Goal: Transaction & Acquisition: Obtain resource

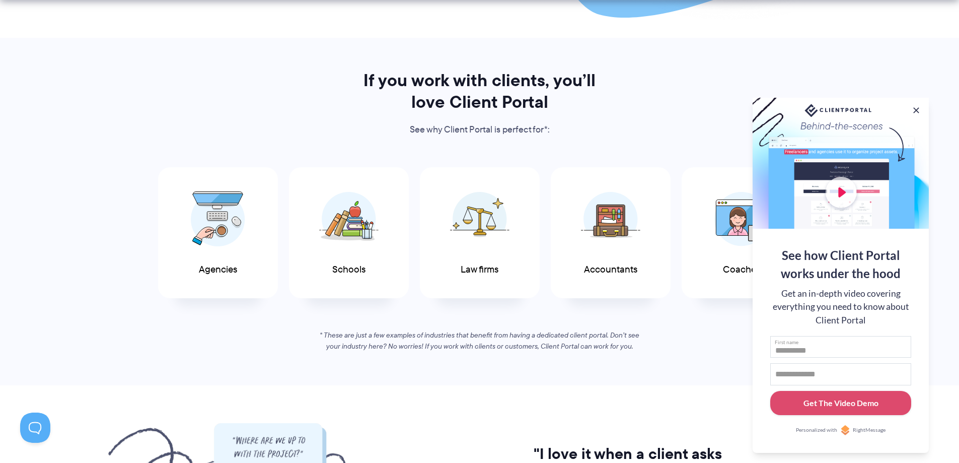
click at [803, 346] on input "First name" at bounding box center [840, 347] width 141 height 22
type input "****"
type input "**********"
click at [853, 399] on div "Get The Video Demo" at bounding box center [840, 403] width 75 height 12
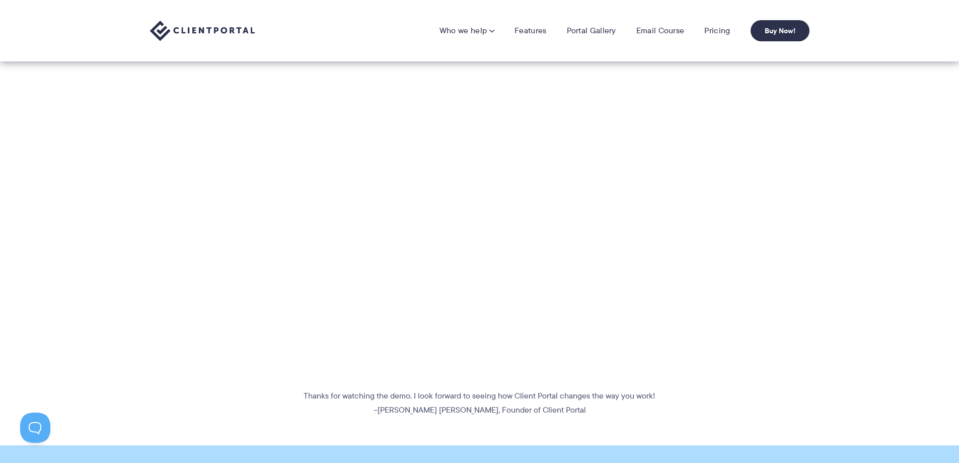
scroll to position [50, 0]
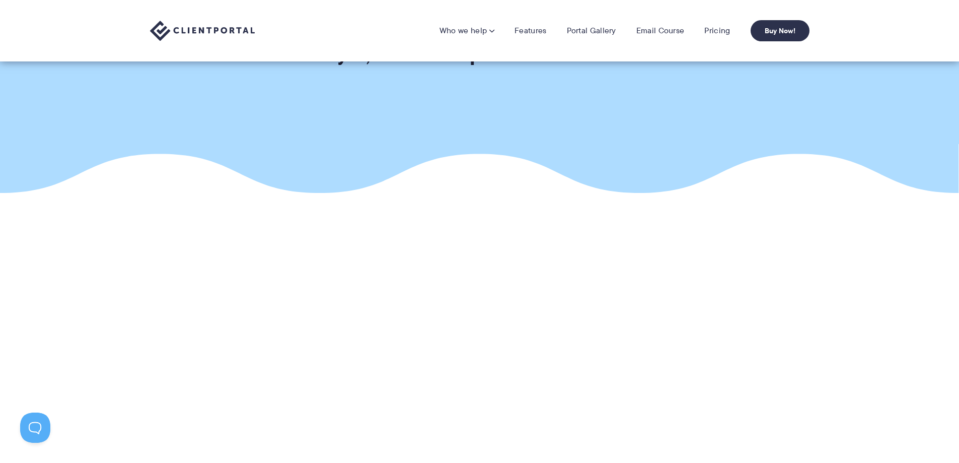
click at [730, 31] on li "Pricing" at bounding box center [717, 31] width 46 height 10
click at [718, 28] on link "Pricing" at bounding box center [717, 31] width 26 height 10
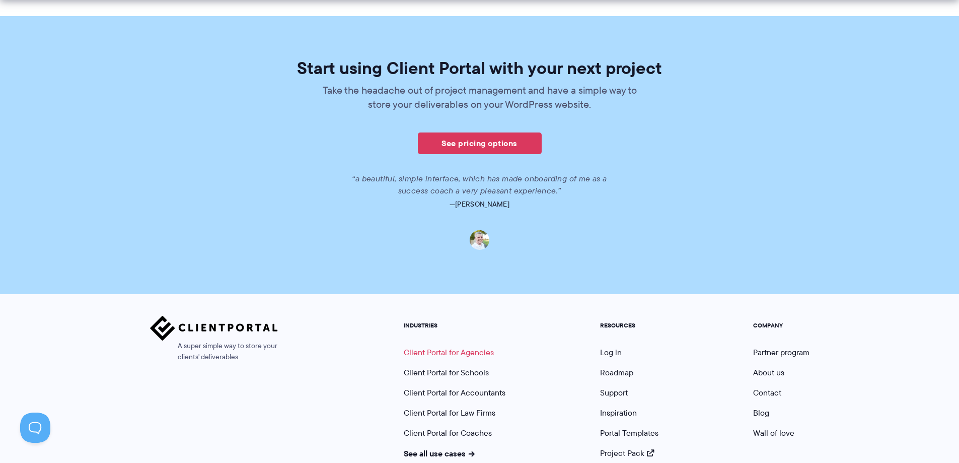
scroll to position [689, 0]
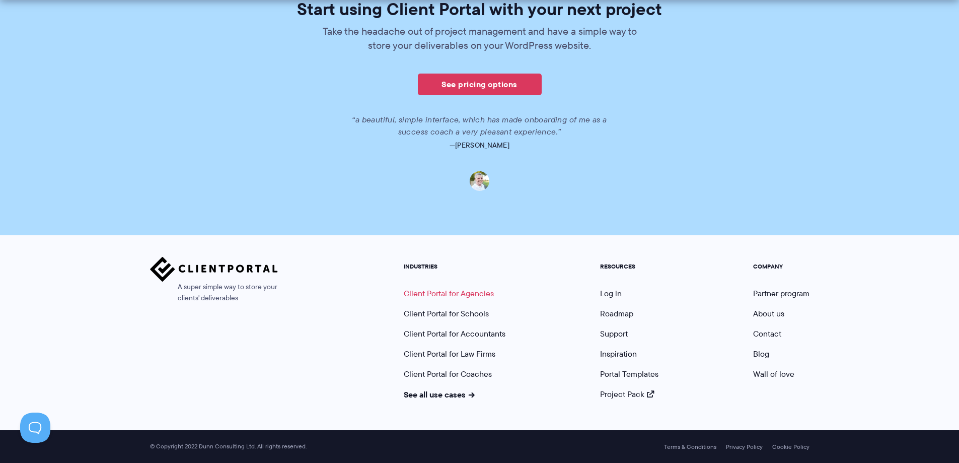
click at [454, 296] on link "Client Portal for Agencies" at bounding box center [449, 293] width 90 height 12
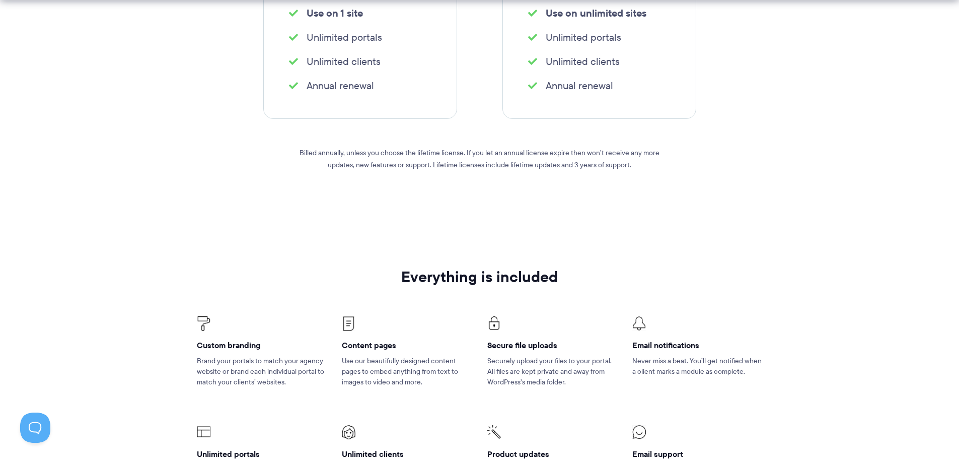
scroll to position [554, 0]
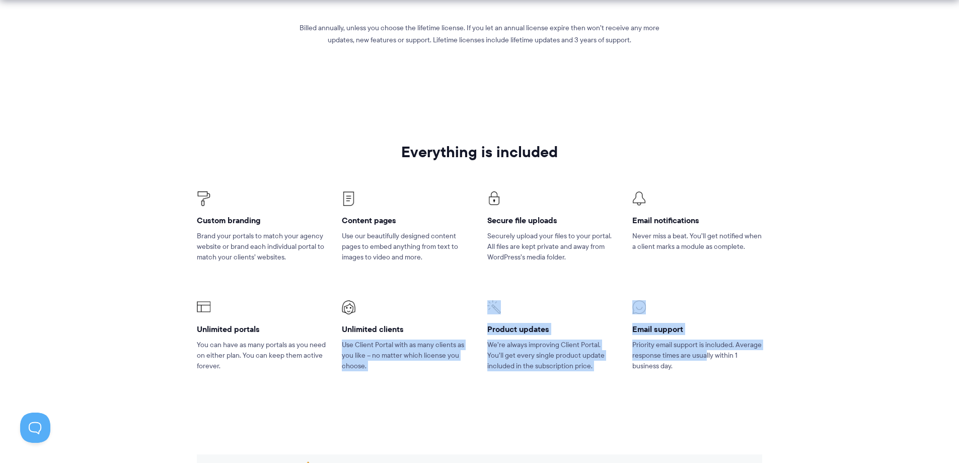
drag, startPoint x: 471, startPoint y: 349, endPoint x: 707, endPoint y: 359, distance: 236.3
click at [707, 359] on ul "Custom branding Brand your portals to match your agency website or brand each i…" at bounding box center [479, 281] width 580 height 230
click at [606, 404] on section "Everything is included Custom branding Brand your portals to match your agency …" at bounding box center [479, 269] width 959 height 323
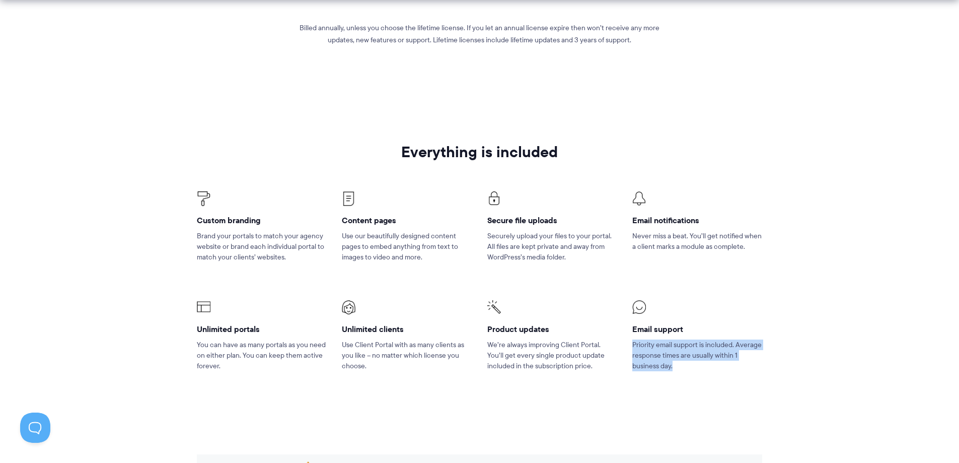
drag, startPoint x: 637, startPoint y: 347, endPoint x: 739, endPoint y: 366, distance: 104.5
click at [739, 366] on p "Priority email support is included. Average response times are usually within 1…" at bounding box center [697, 355] width 130 height 32
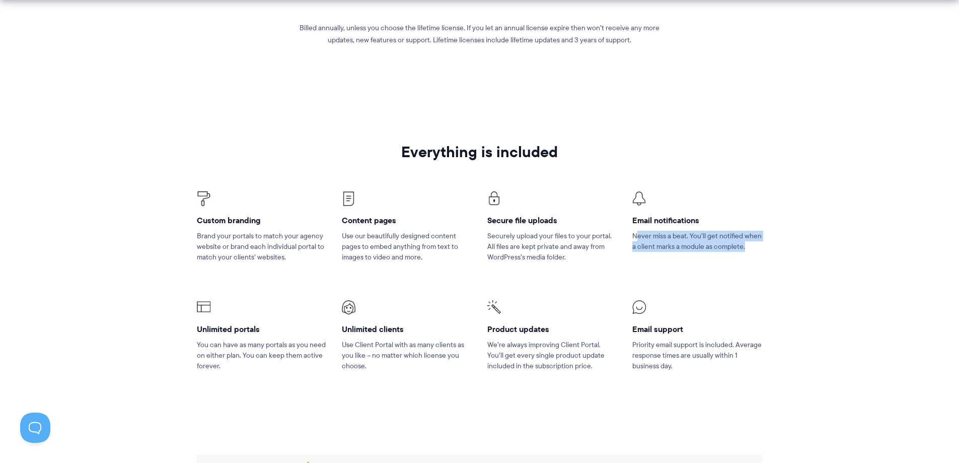
drag, startPoint x: 646, startPoint y: 242, endPoint x: 859, endPoint y: 251, distance: 213.1
click at [859, 251] on section "Everything is included Custom branding Brand your portals to match your agency …" at bounding box center [479, 269] width 959 height 323
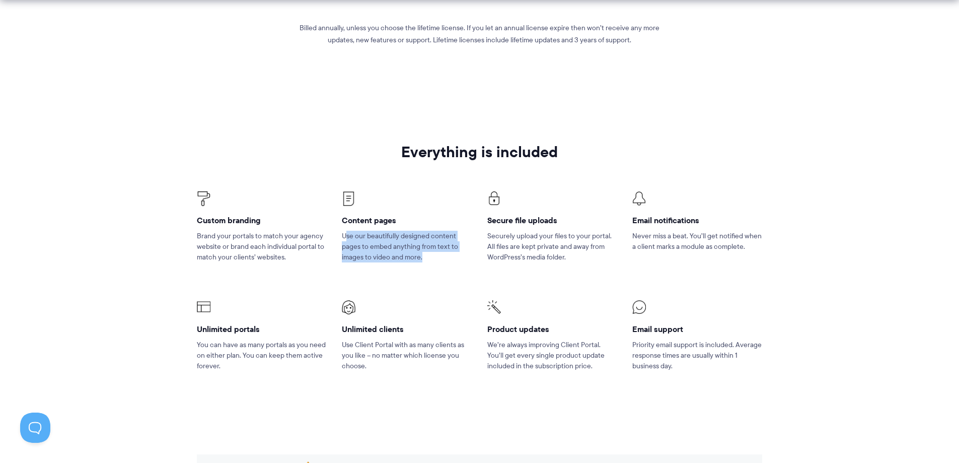
drag, startPoint x: 366, startPoint y: 239, endPoint x: 457, endPoint y: 263, distance: 93.8
click at [457, 263] on li "Content pages Use our beautifully designed content pages to embed anything from…" at bounding box center [406, 233] width 145 height 109
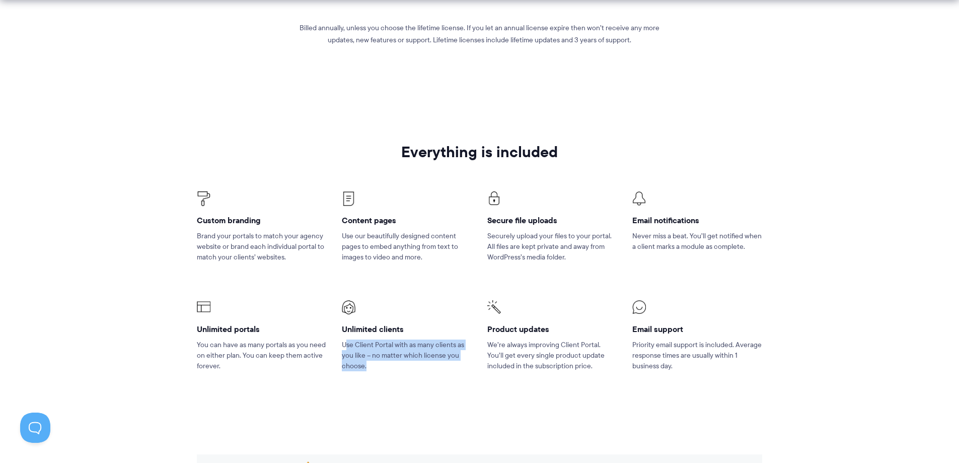
drag, startPoint x: 347, startPoint y: 343, endPoint x: 376, endPoint y: 378, distance: 45.4
click at [376, 378] on li "Unlimited clients Use Client Portal with as many clients as you like – no matte…" at bounding box center [406, 341] width 145 height 109
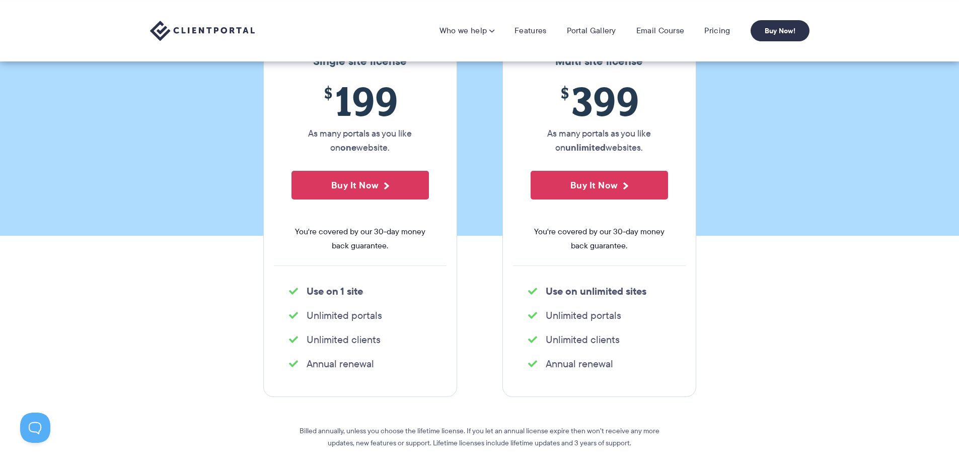
scroll to position [0, 0]
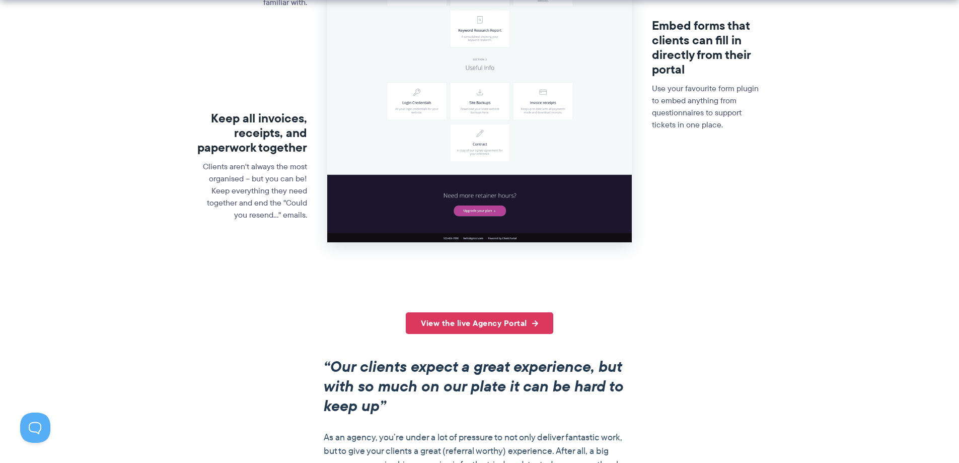
scroll to position [604, 0]
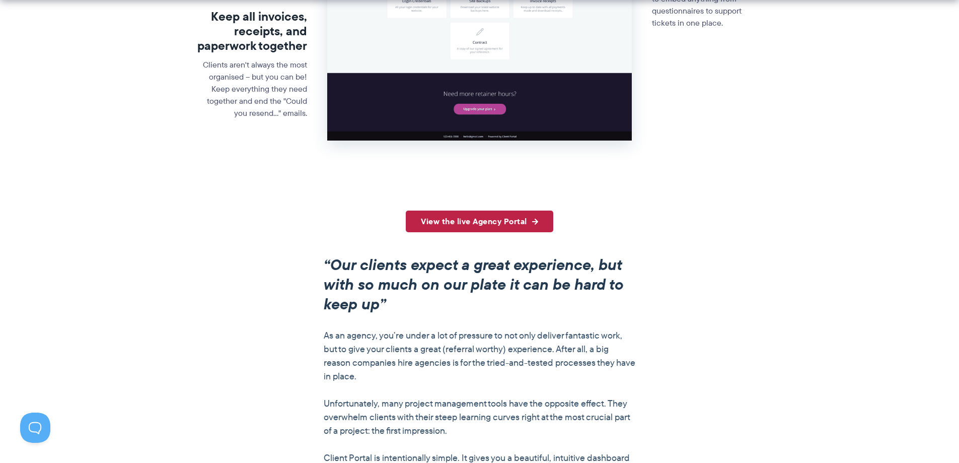
click at [477, 222] on link "View the live Agency Portal" at bounding box center [479, 221] width 147 height 22
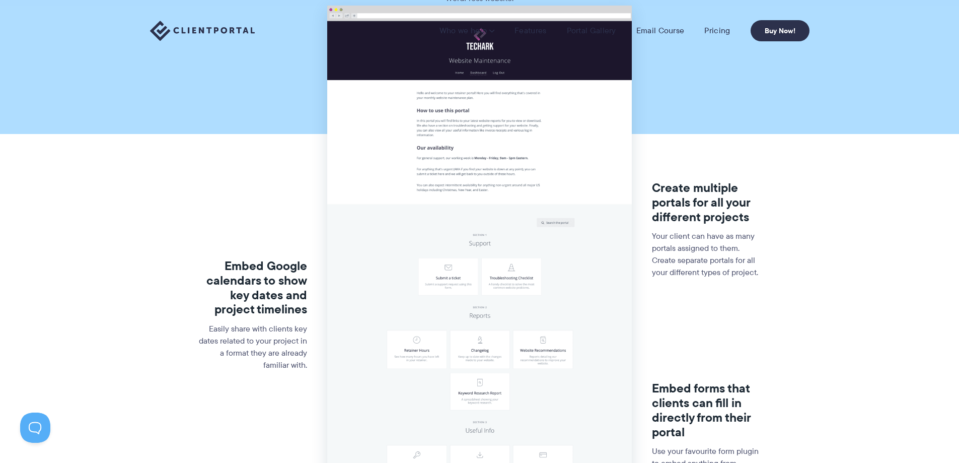
scroll to position [0, 0]
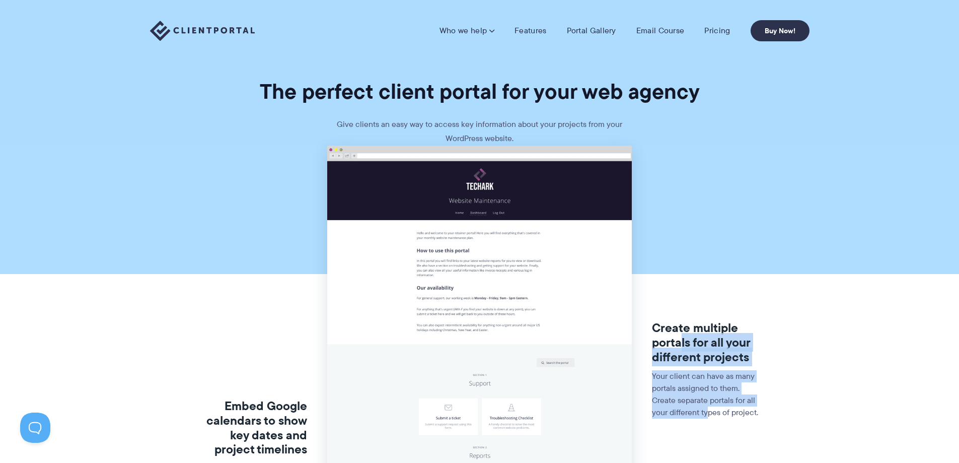
drag, startPoint x: 682, startPoint y: 337, endPoint x: 705, endPoint y: 407, distance: 73.2
click at [705, 407] on div "Create multiple portals for all your different projects Your client can have as…" at bounding box center [707, 376] width 110 height 200
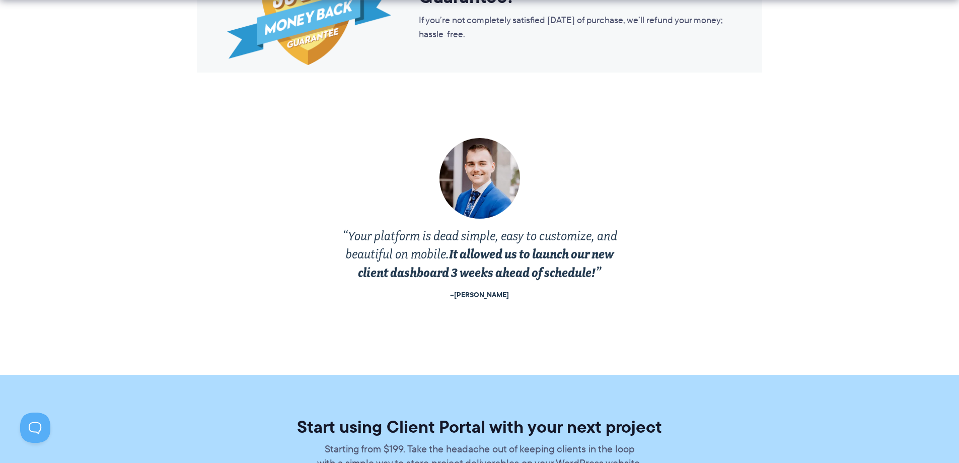
scroll to position [1963, 0]
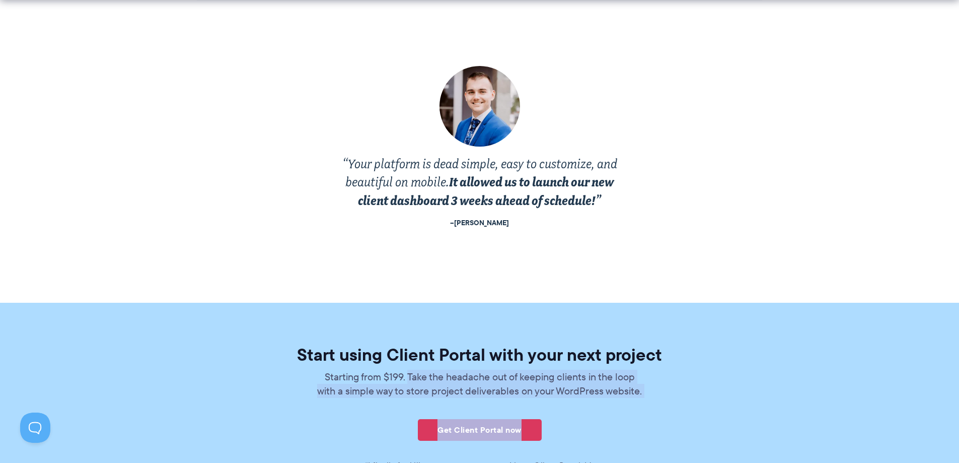
drag, startPoint x: 406, startPoint y: 375, endPoint x: 769, endPoint y: 408, distance: 364.9
click at [772, 405] on section "Start using Client Portal with your next project Starting from $199. Take the h…" at bounding box center [479, 448] width 959 height 290
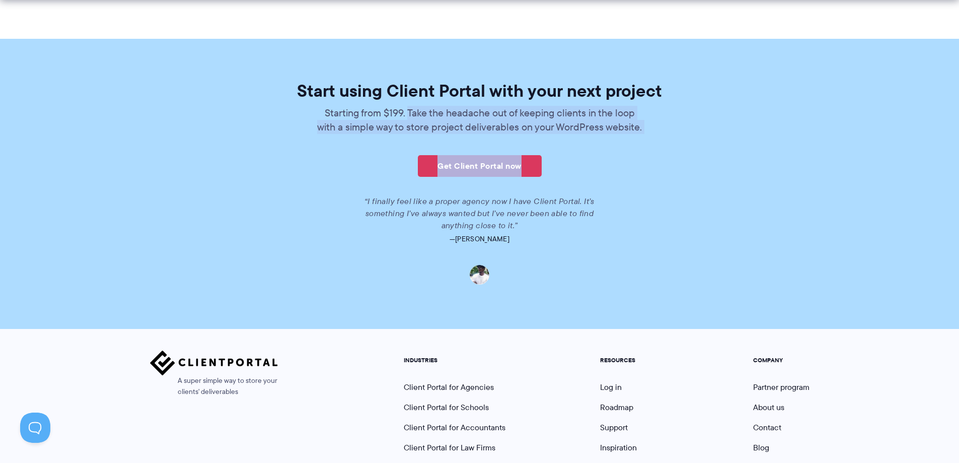
scroll to position [2315, 0]
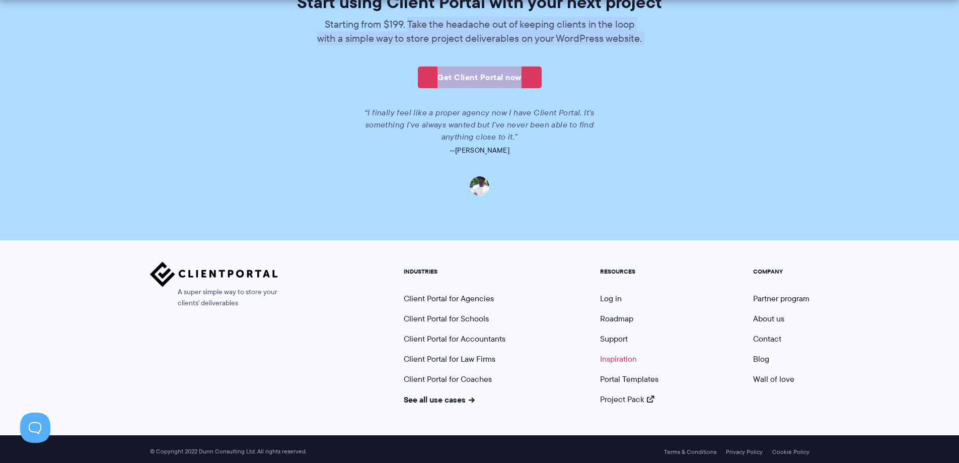
click at [611, 360] on link "Inspiration" at bounding box center [618, 359] width 37 height 12
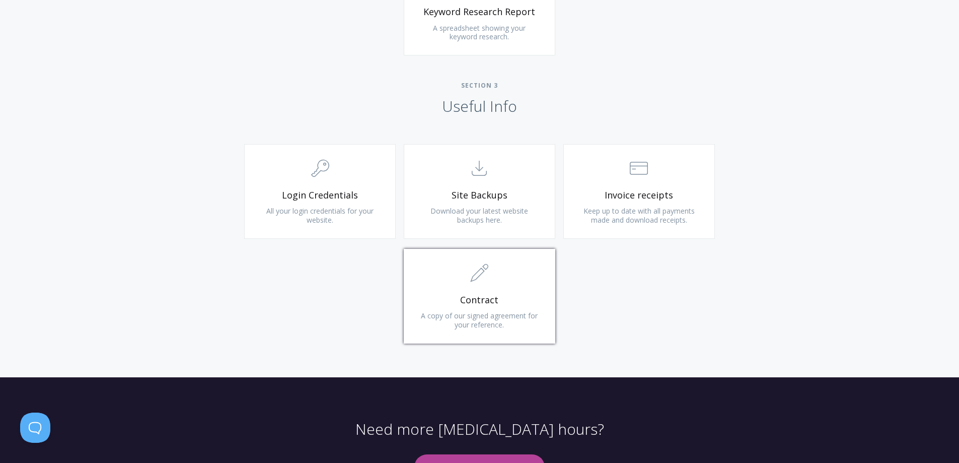
scroll to position [856, 0]
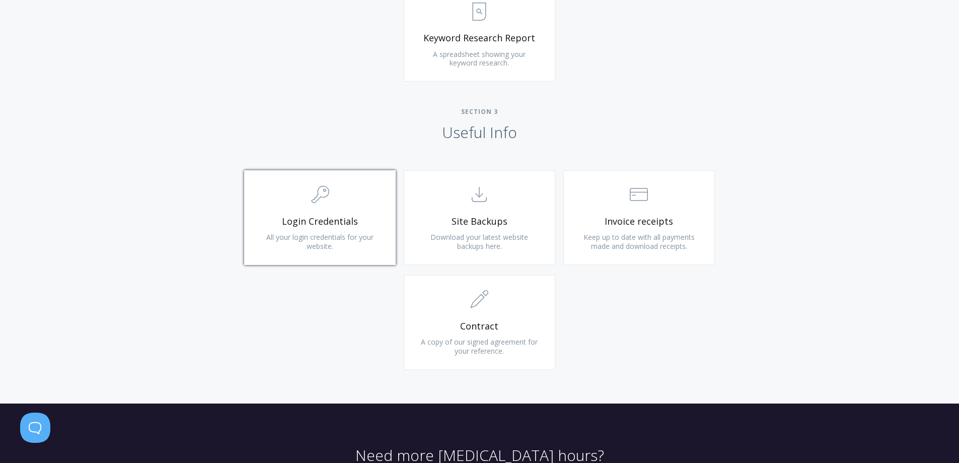
click at [355, 230] on link ".cls-1{fill:none;stroke:#000;stroke-miterlimit:10;stroke-width:2px;} 1. General…" at bounding box center [320, 217] width 152 height 95
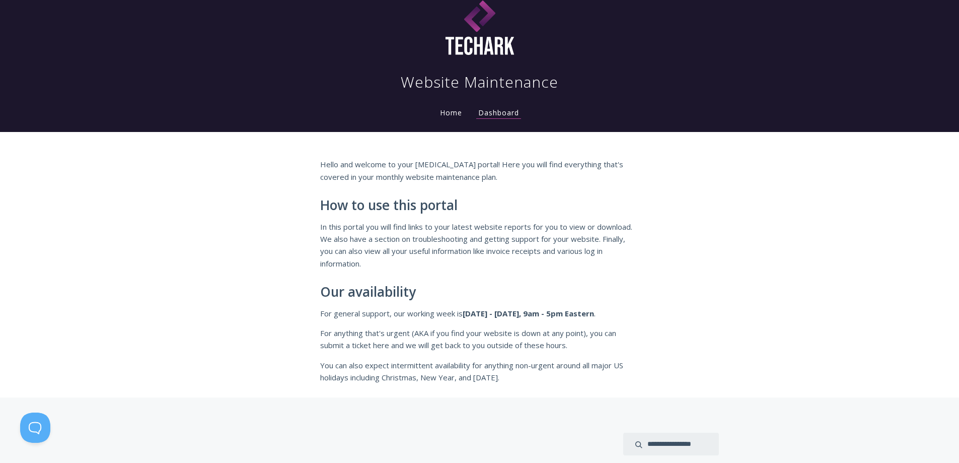
scroll to position [0, 0]
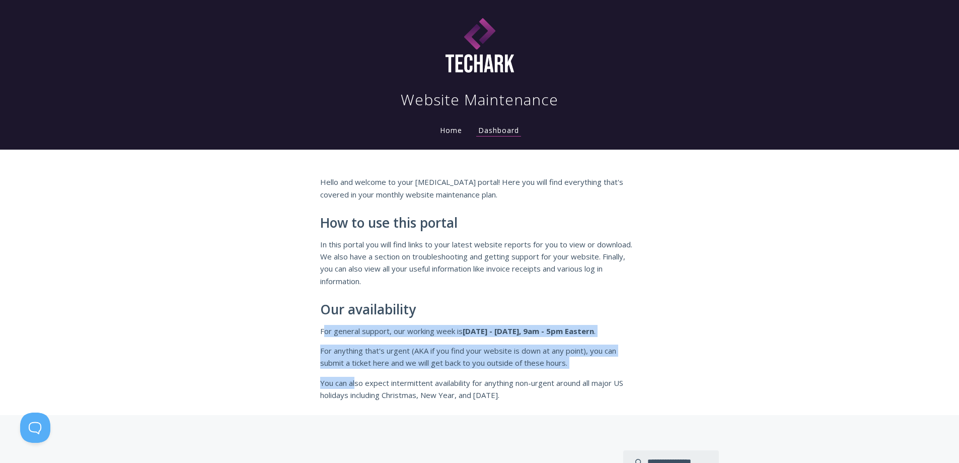
drag, startPoint x: 322, startPoint y: 329, endPoint x: 355, endPoint y: 377, distance: 57.5
click at [355, 377] on div "Hello and welcome to your retainer portal! Here you will find everything that's…" at bounding box center [479, 288] width 319 height 225
click at [446, 131] on link "Home" at bounding box center [451, 130] width 26 height 10
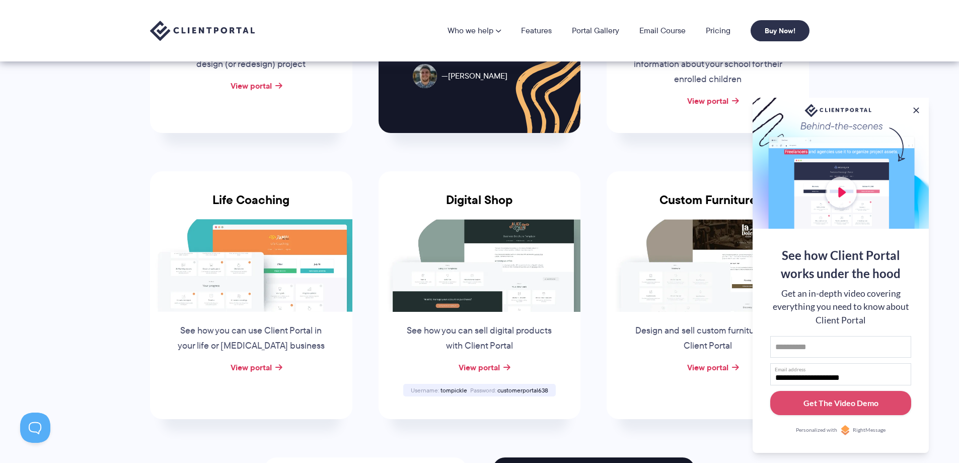
scroll to position [604, 0]
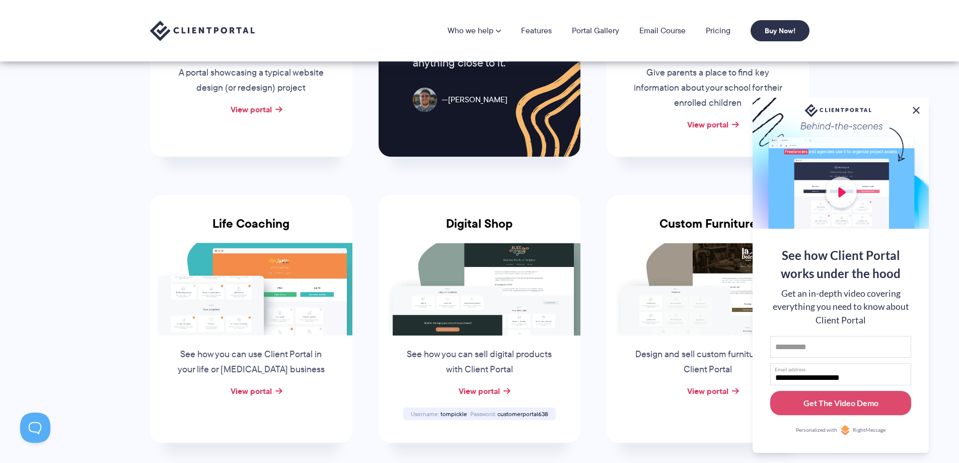
click at [916, 108] on button at bounding box center [916, 110] width 12 height 12
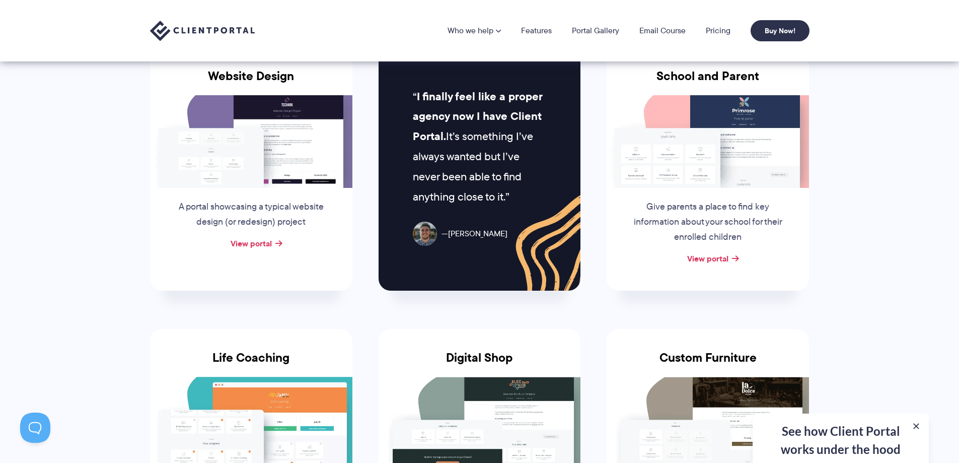
scroll to position [453, 0]
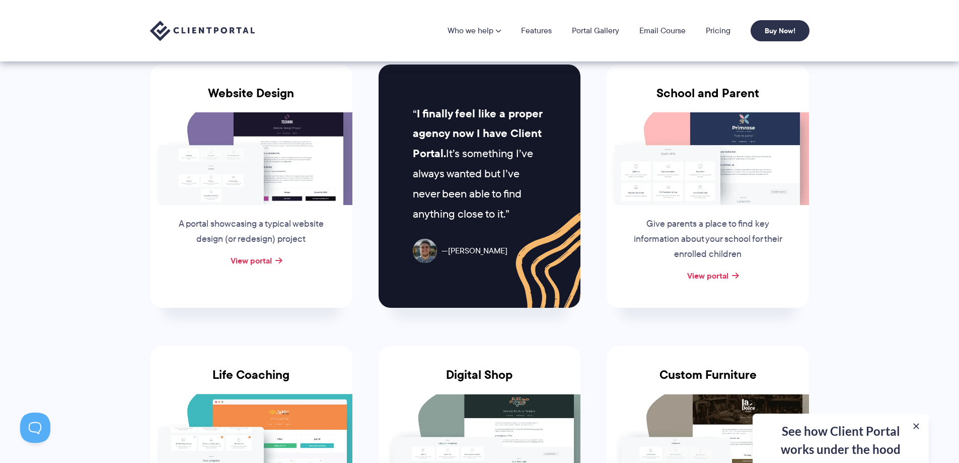
drag, startPoint x: 431, startPoint y: 134, endPoint x: 534, endPoint y: 213, distance: 129.6
click at [534, 212] on p "I finally feel like a proper agency now I have Client Portal. It’s something I’…" at bounding box center [479, 164] width 133 height 120
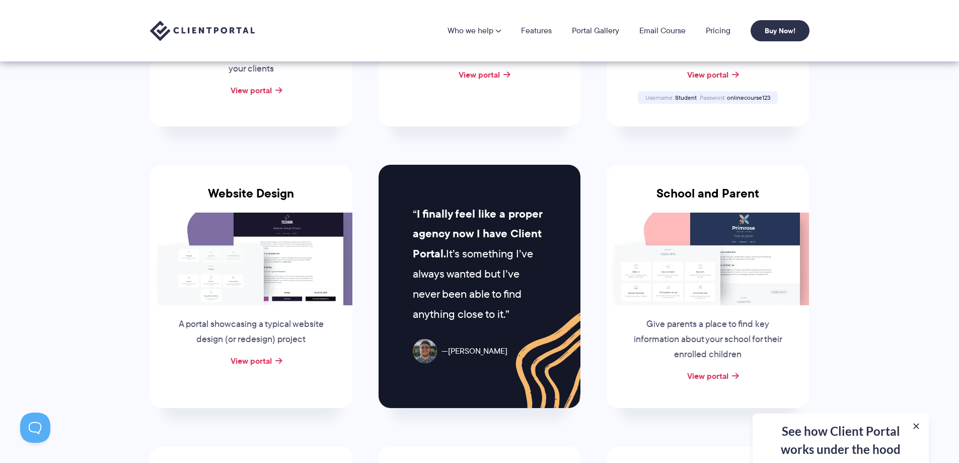
scroll to position [352, 0]
click at [709, 381] on link "View portal" at bounding box center [707, 376] width 41 height 12
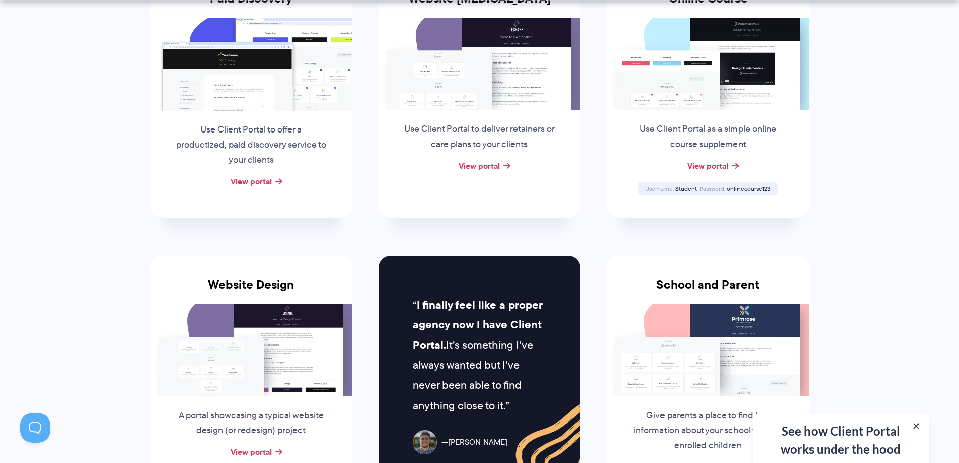
scroll to position [403, 0]
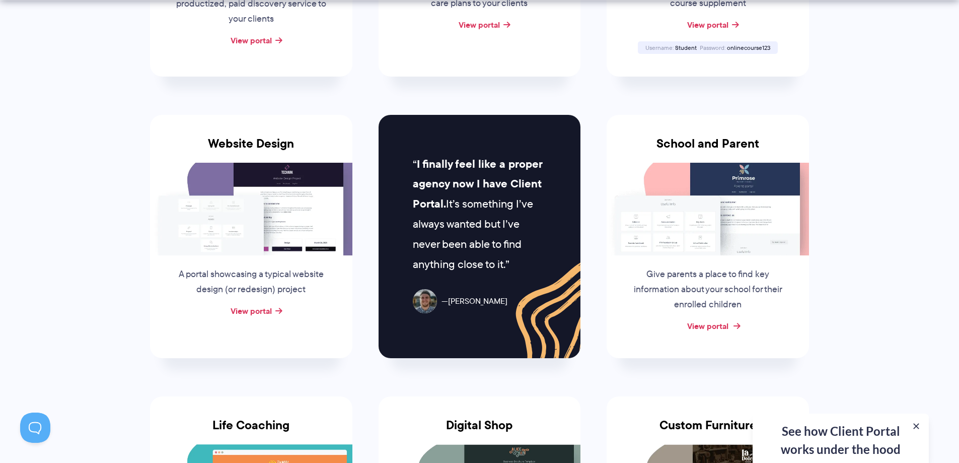
click at [713, 327] on link "View portal" at bounding box center [707, 326] width 41 height 12
click at [712, 326] on link "View portal" at bounding box center [707, 326] width 41 height 12
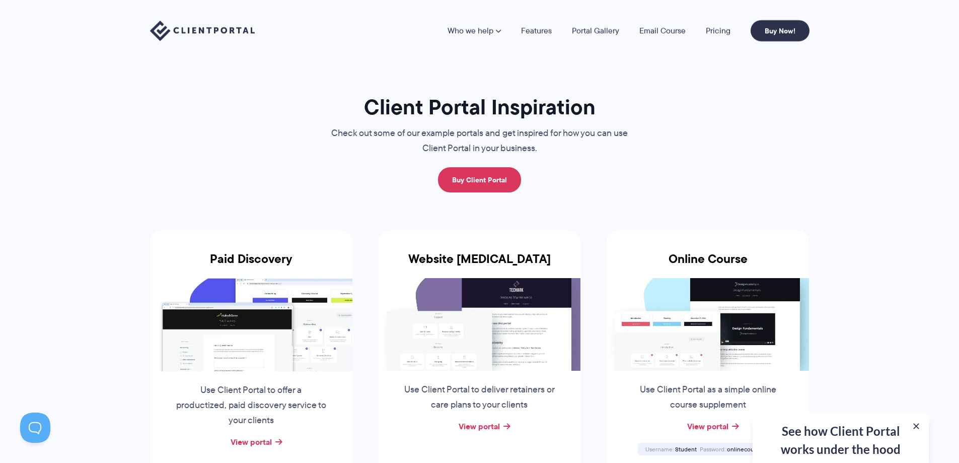
scroll to position [0, 0]
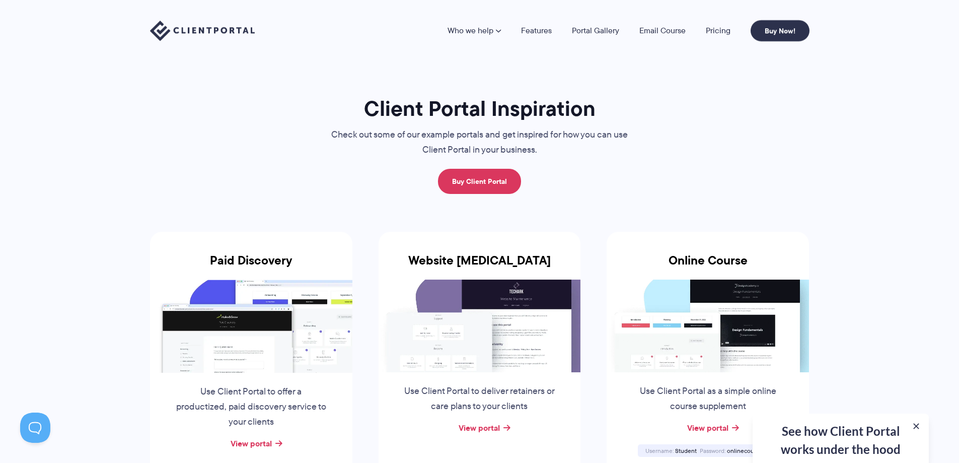
click at [594, 33] on link "Portal Gallery" at bounding box center [595, 31] width 47 height 8
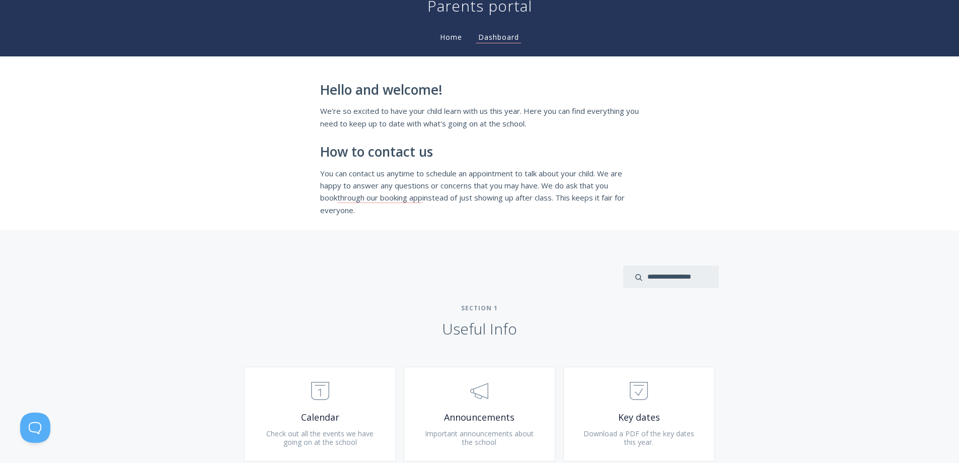
scroll to position [201, 0]
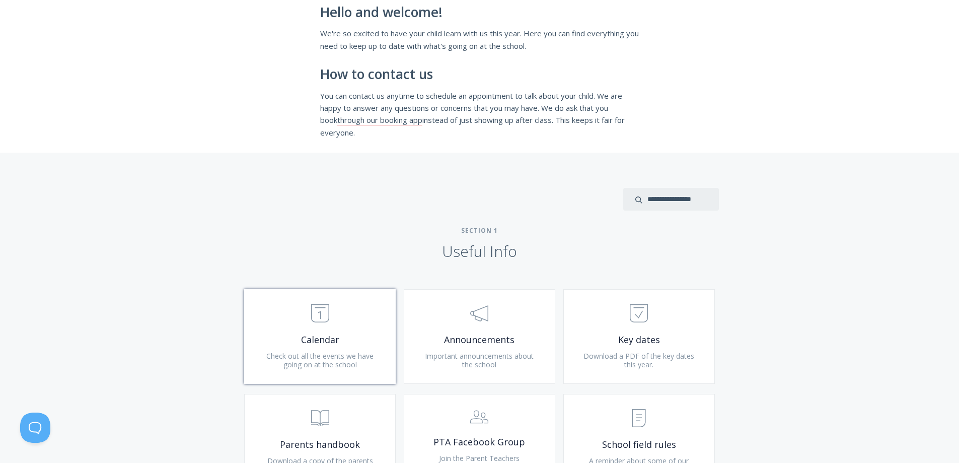
click at [361, 321] on span ".st0{fill:none;stroke:#000000;stroke-width:2;stroke-miterlimit:10;} Untitled-18" at bounding box center [320, 313] width 120 height 31
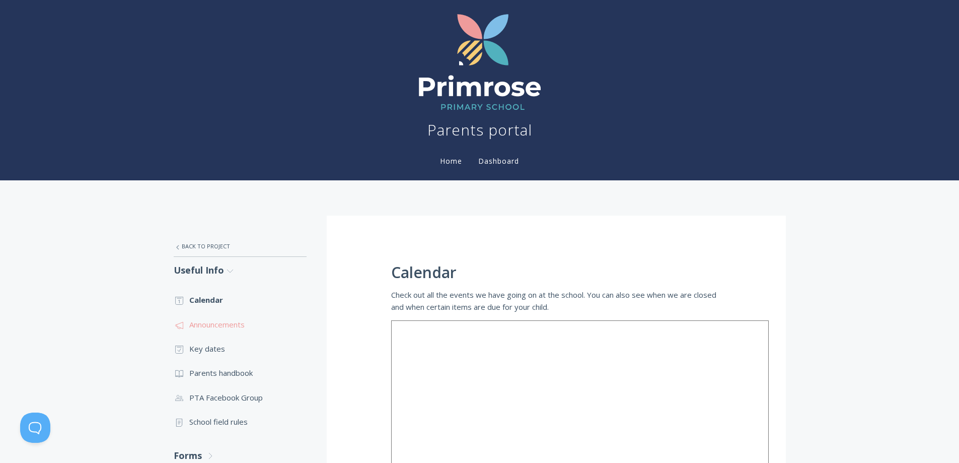
click at [231, 320] on link ".st0{fill:none;stroke:#000000;stroke-width:2;stroke-miterlimit:10;} 3. Communic…" at bounding box center [240, 324] width 133 height 24
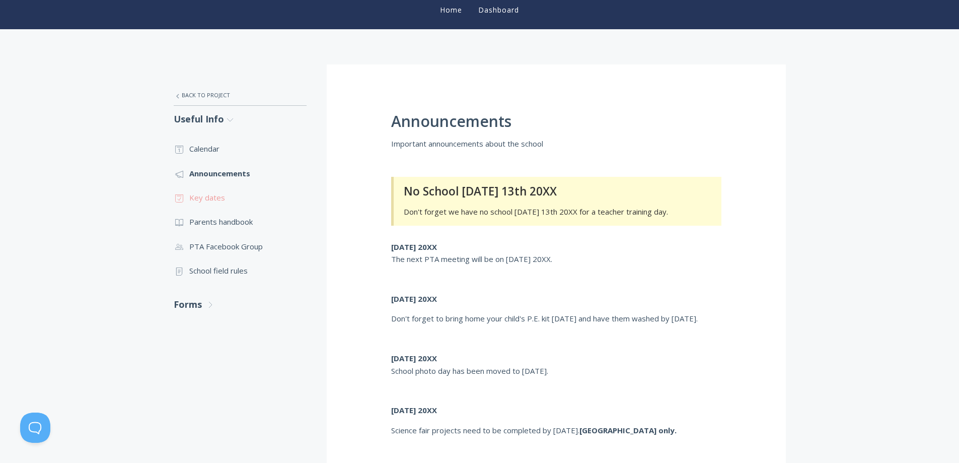
click at [212, 197] on link ".st0{fill:none;stroke:#000000;stroke-width:2;stroke-miterlimit:10;} Untitled-18…" at bounding box center [240, 197] width 133 height 24
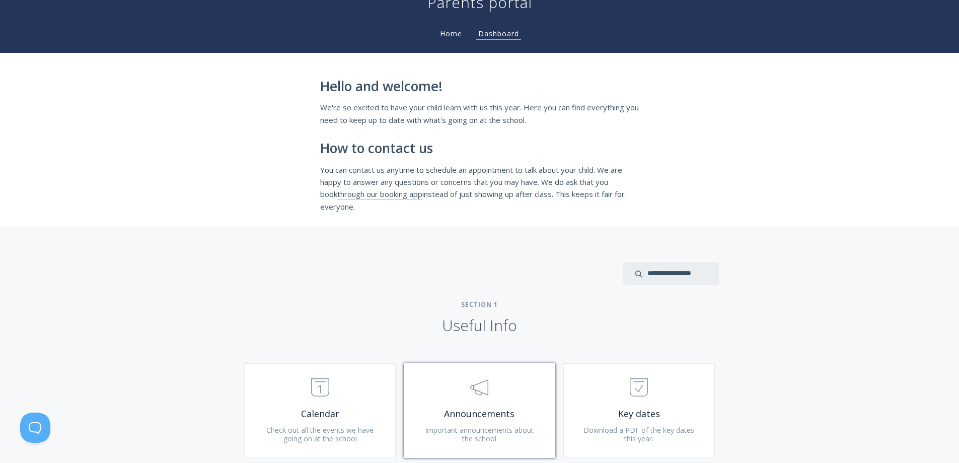
scroll to position [201, 0]
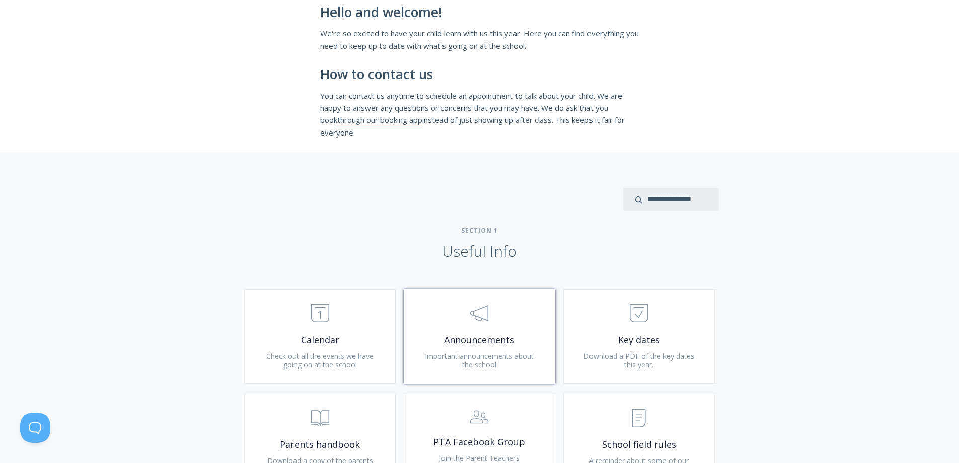
click at [490, 326] on span ".st0{fill:none;stroke:#000000;stroke-width:2;stroke-miterlimit:10;} 3. Communic…" at bounding box center [479, 313] width 120 height 31
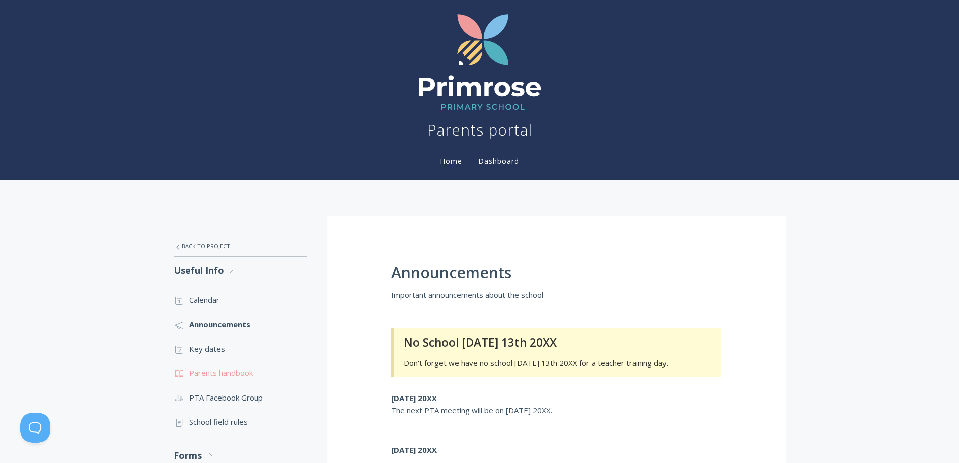
click at [229, 375] on link ".st0{fill:none;stroke:#000000;stroke-width:2;stroke-miterlimit:10;} Untitled-13…" at bounding box center [240, 372] width 133 height 24
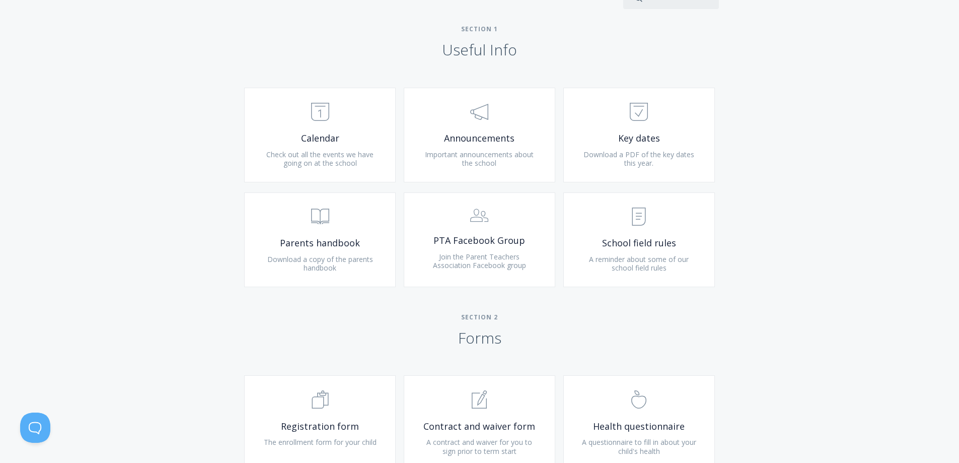
scroll to position [554, 0]
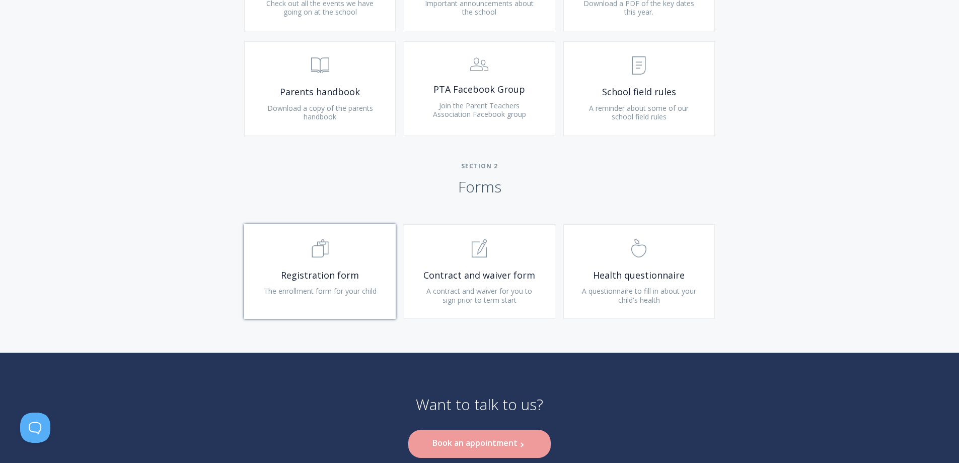
click at [348, 271] on span "Registration form" at bounding box center [320, 275] width 120 height 12
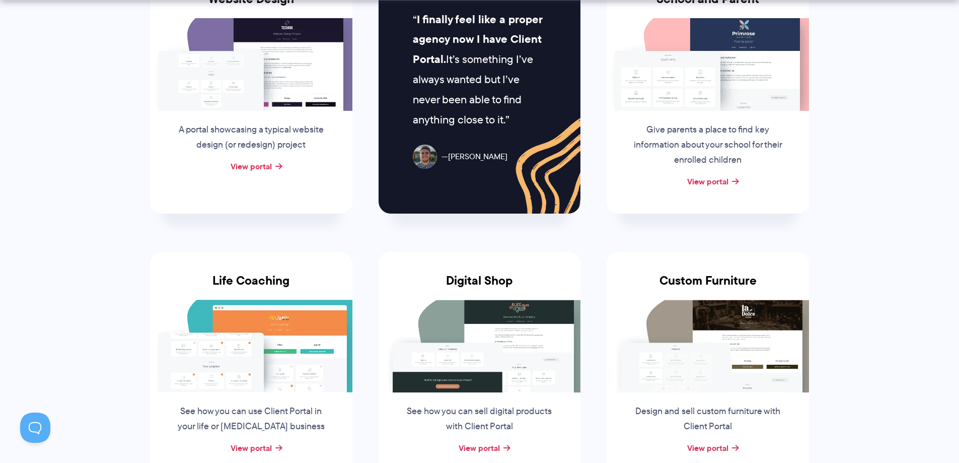
scroll to position [654, 0]
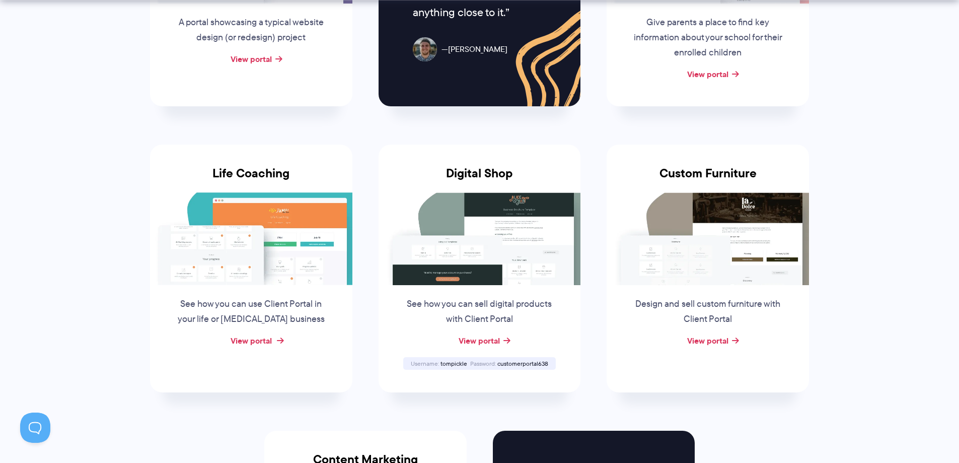
click at [267, 338] on link "View portal" at bounding box center [251, 340] width 41 height 12
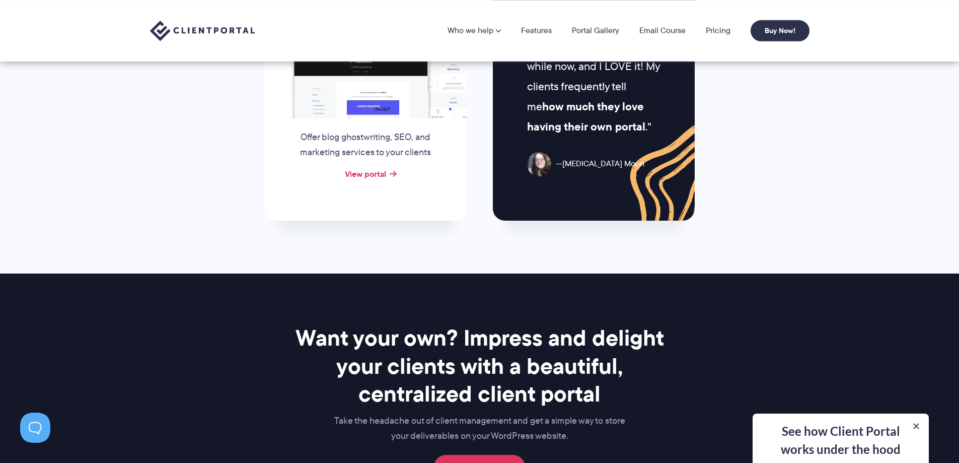
scroll to position [1057, 0]
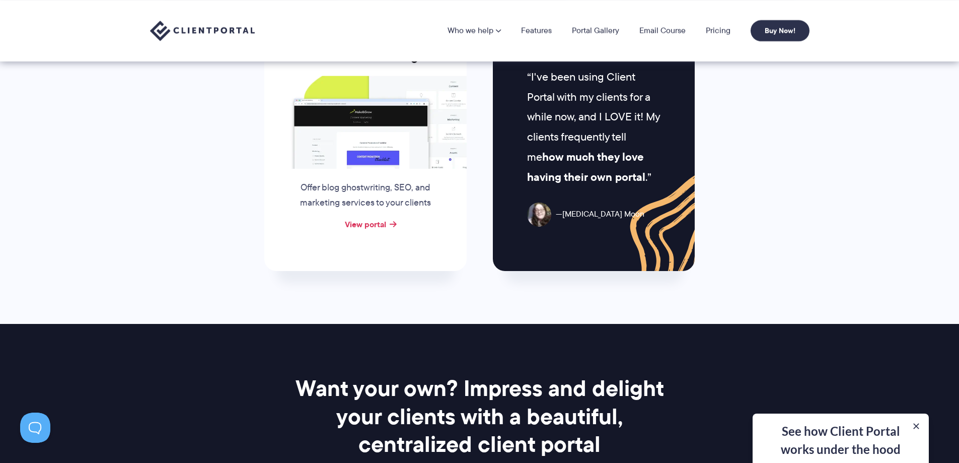
click at [614, 137] on p "I've been using Client Portal with my clients for a while now, and I LOVE it! M…" at bounding box center [593, 127] width 133 height 120
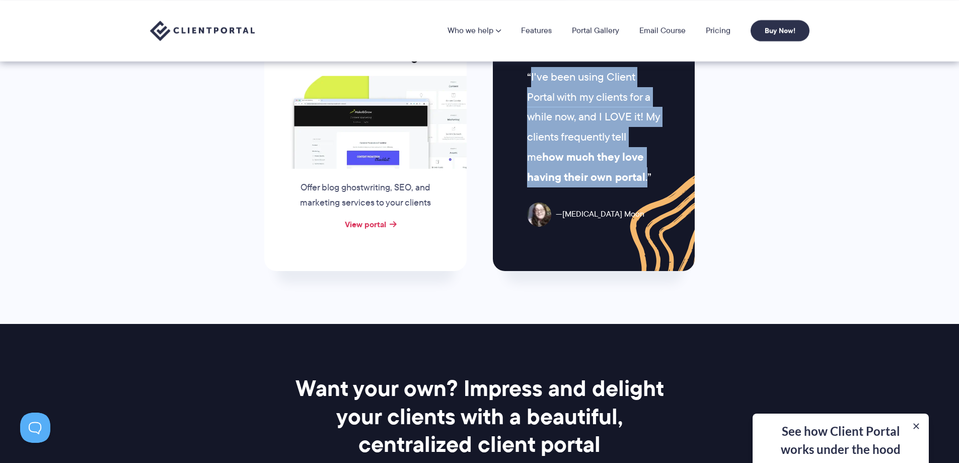
click at [614, 137] on p "I've been using Client Portal with my clients for a while now, and I LOVE it! M…" at bounding box center [593, 127] width 133 height 120
click at [614, 138] on p "I've been using Client Portal with my clients for a while now, and I LOVE it! M…" at bounding box center [593, 127] width 133 height 120
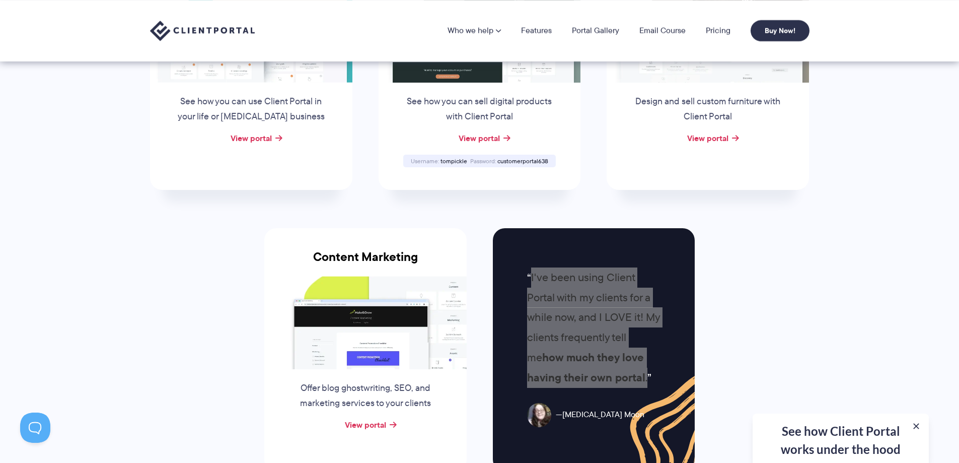
scroll to position [856, 0]
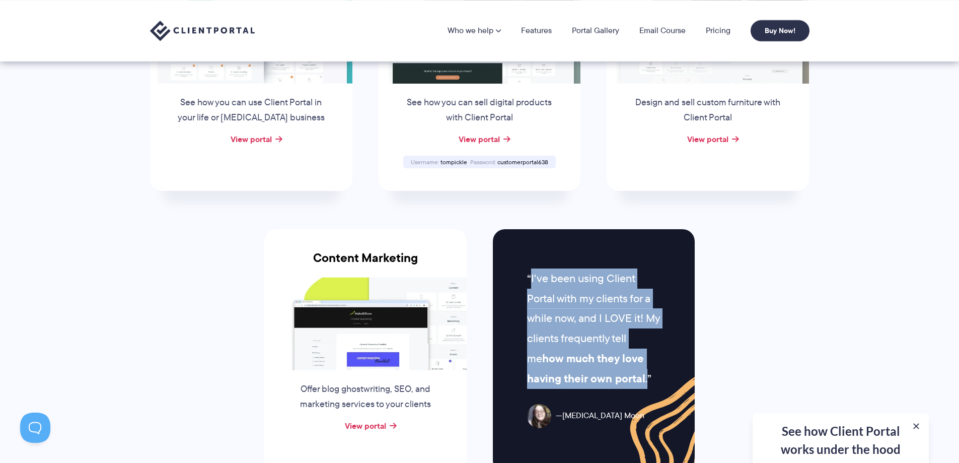
click at [594, 342] on p "I've been using Client Portal with my clients for a while now, and I LOVE it! M…" at bounding box center [593, 328] width 133 height 120
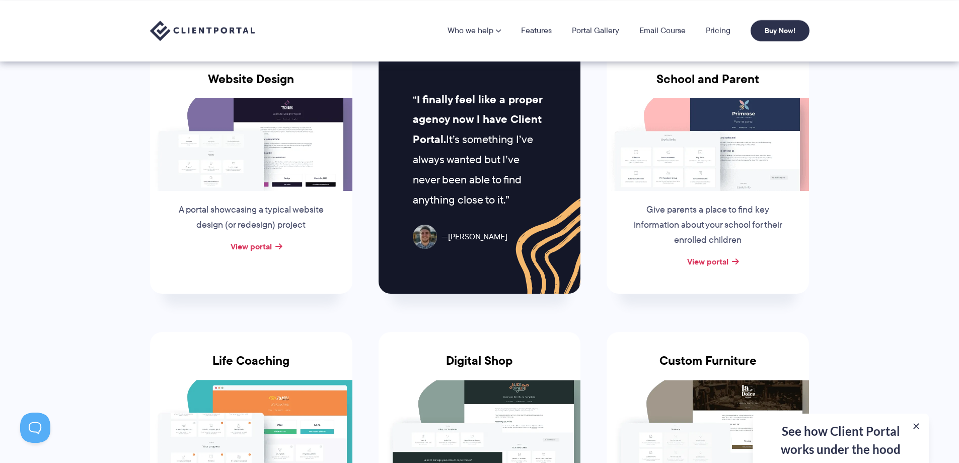
scroll to position [453, 0]
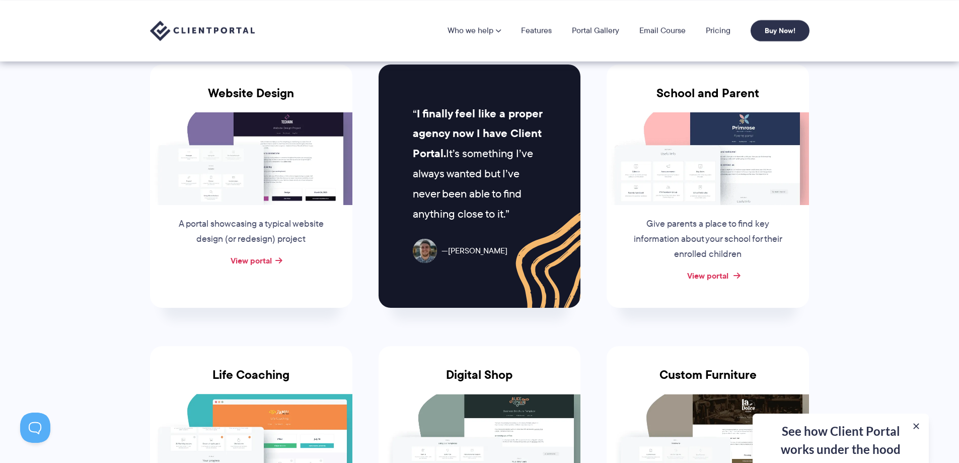
click at [725, 276] on link "View portal" at bounding box center [707, 275] width 41 height 12
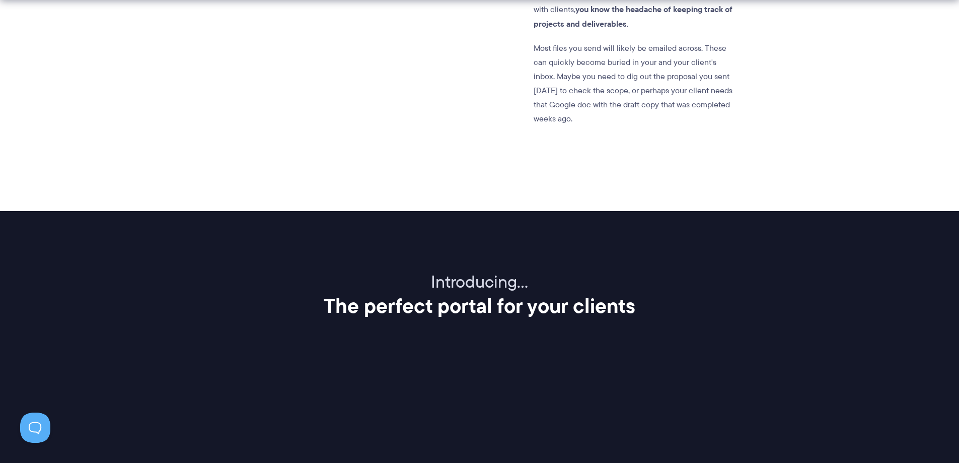
scroll to position [1258, 0]
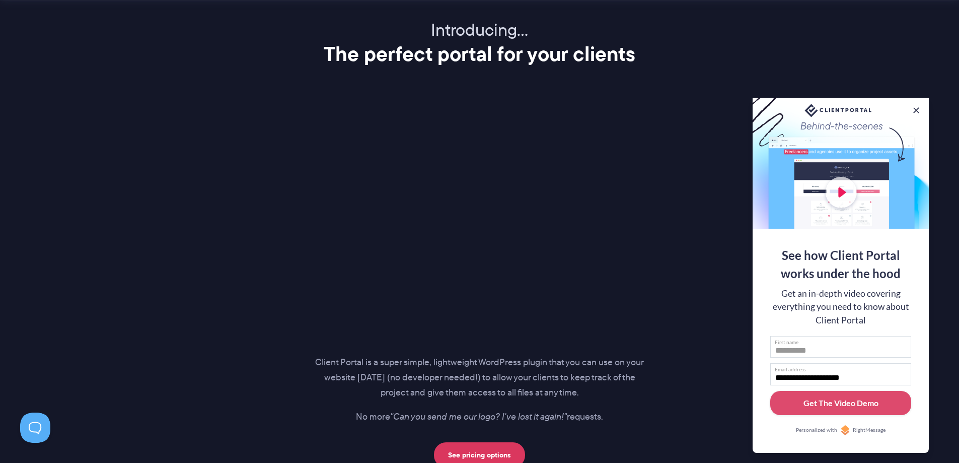
click at [814, 351] on input "First name" at bounding box center [840, 347] width 141 height 22
type input "*"
type input "*****"
click at [843, 407] on div "Get The Video Demo" at bounding box center [840, 403] width 75 height 12
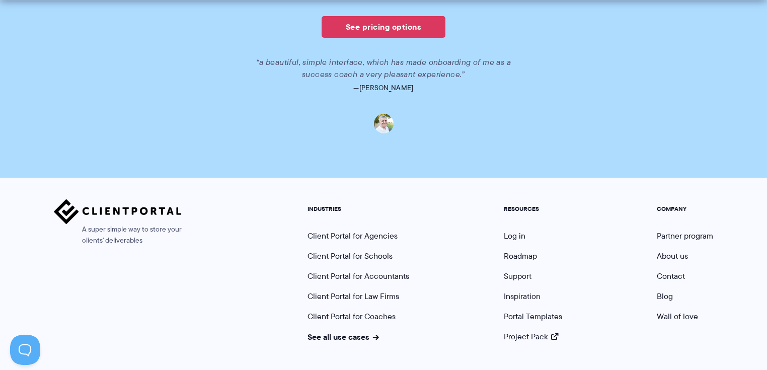
scroll to position [781, 0]
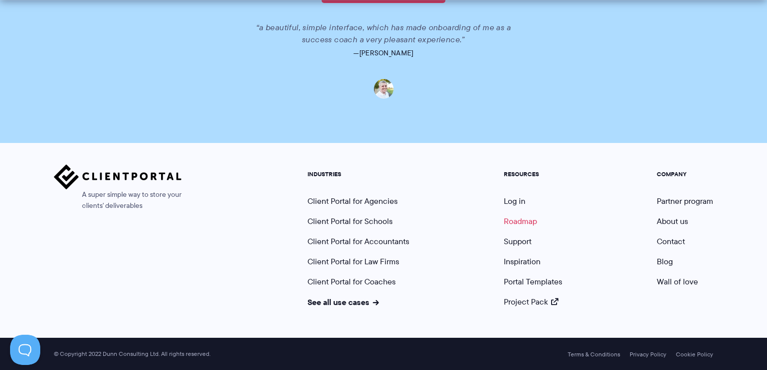
click at [525, 219] on link "Roadmap" at bounding box center [520, 221] width 33 height 12
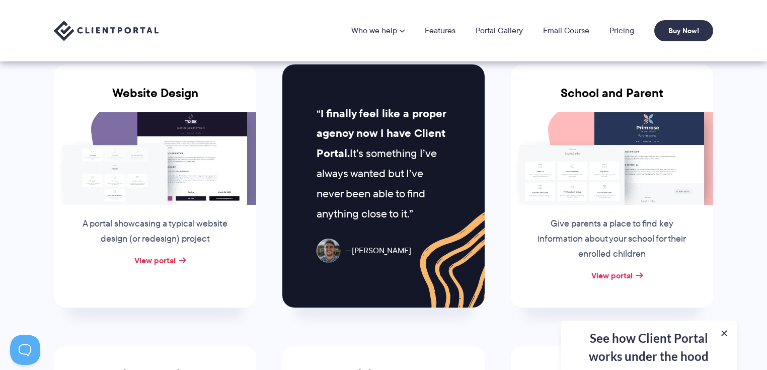
click at [486, 35] on link "Portal Gallery" at bounding box center [499, 31] width 47 height 8
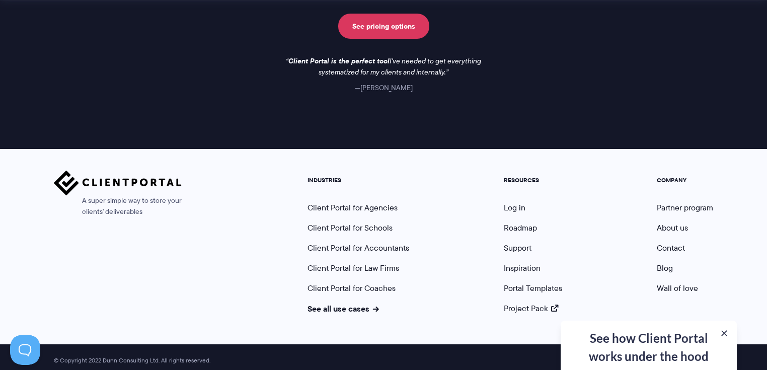
scroll to position [1551, 0]
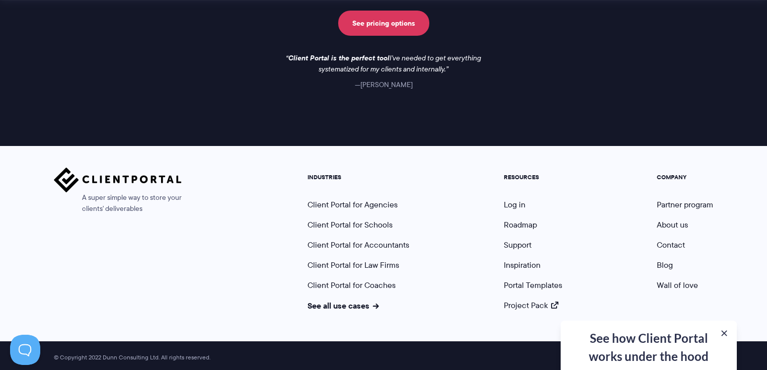
drag, startPoint x: 435, startPoint y: 223, endPoint x: 413, endPoint y: 230, distance: 23.0
click at [429, 227] on nav "INDUSTRIES Client Portal for Agencies Client Portal for Schools Client Portal f…" at bounding box center [510, 239] width 421 height 143
